Goal: Information Seeking & Learning: Learn about a topic

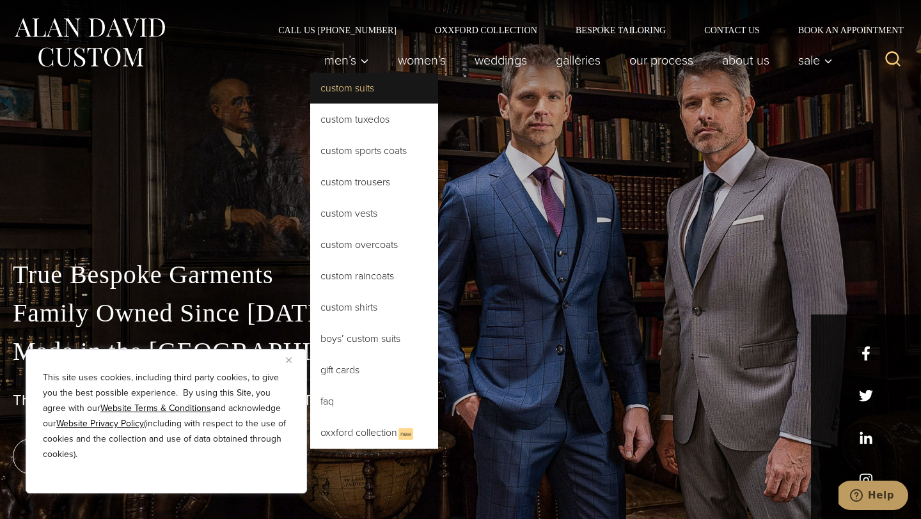
click at [357, 85] on link "Custom Suits" at bounding box center [374, 88] width 128 height 31
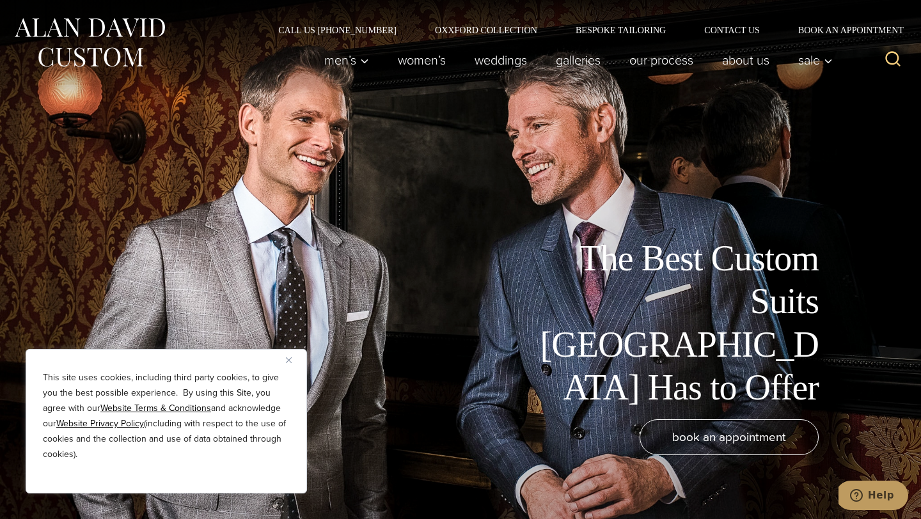
click at [289, 359] on img "Close" at bounding box center [289, 360] width 6 height 6
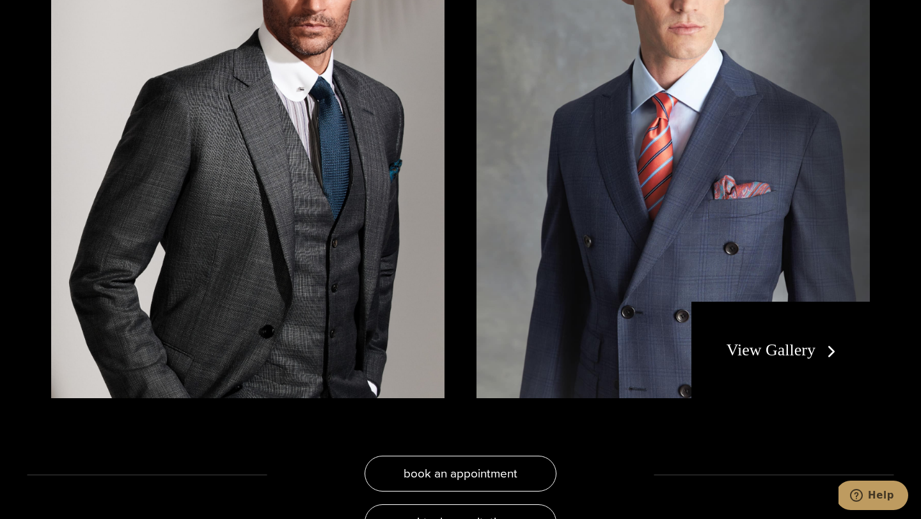
scroll to position [2389, 0]
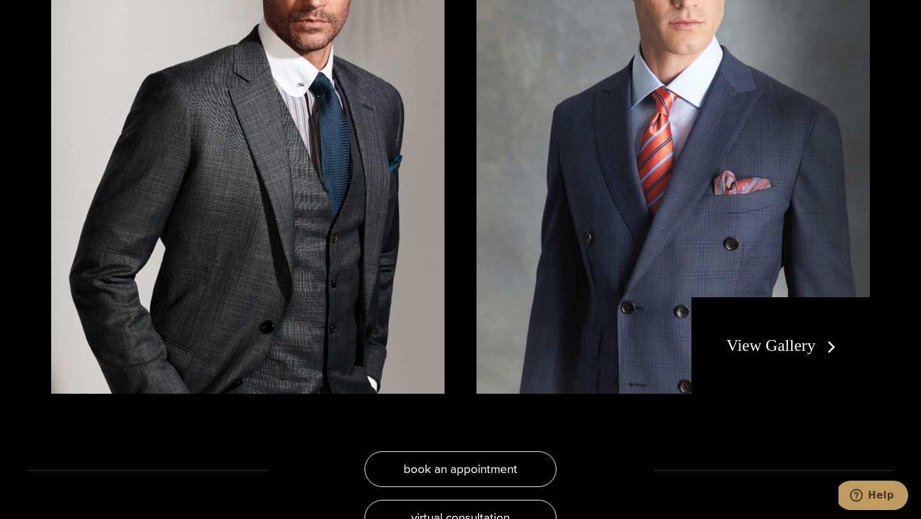
click at [777, 336] on link "View Gallery" at bounding box center [783, 345] width 114 height 19
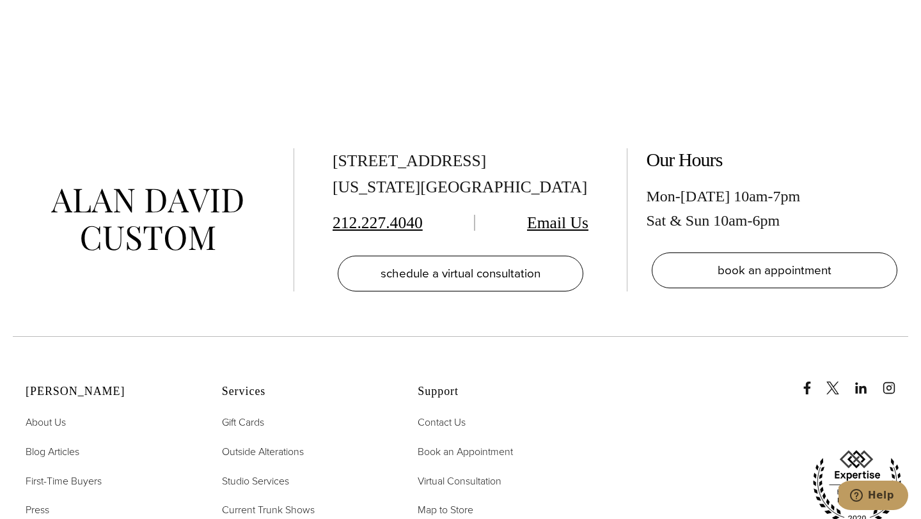
scroll to position [6120, 0]
